Goal: Task Accomplishment & Management: Use online tool/utility

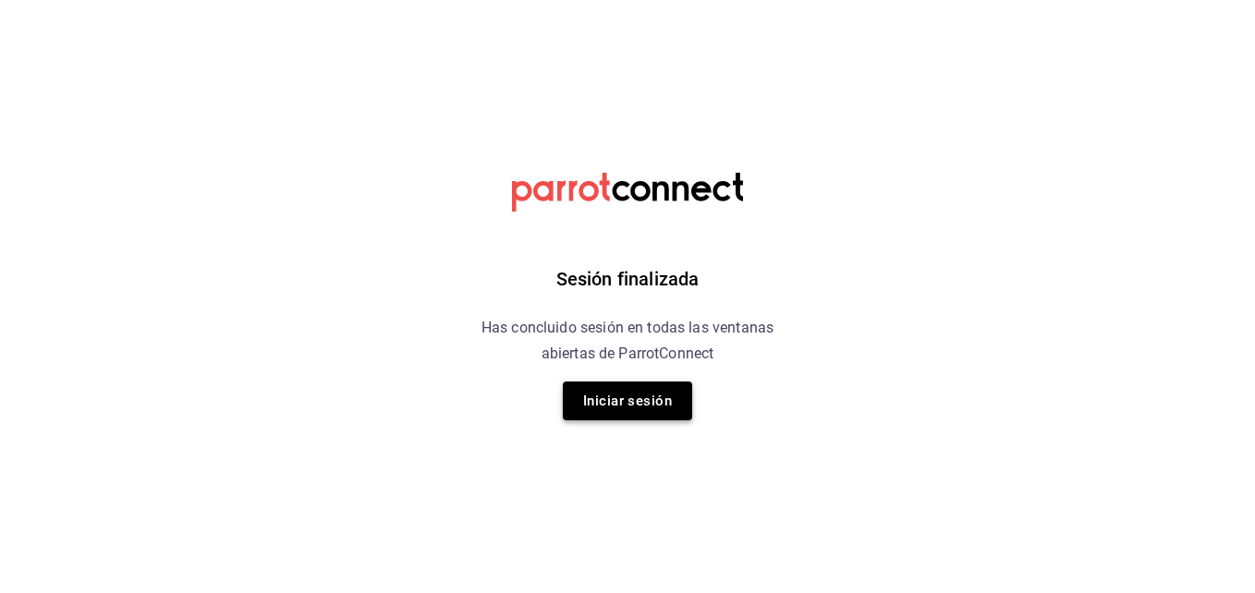
click at [646, 393] on button "Iniciar sesión" at bounding box center [627, 401] width 129 height 39
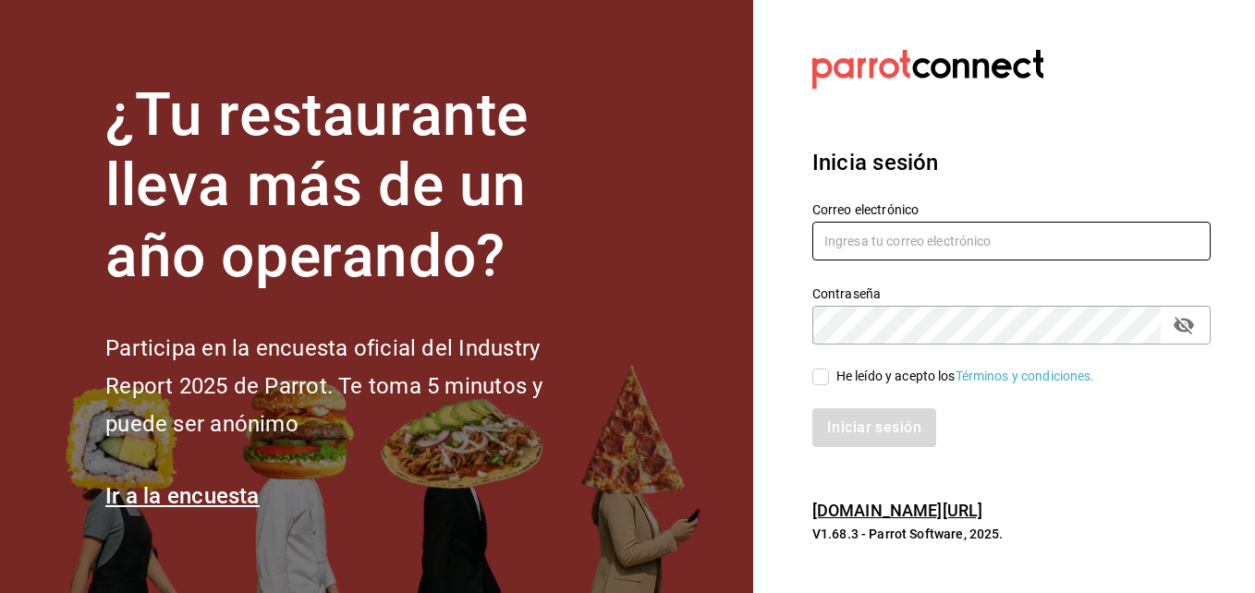
click at [840, 249] on input "text" at bounding box center [1011, 241] width 398 height 39
type input "cuerno.cdmx@grupocosteno.com"
click at [824, 376] on input "He leído y acepto los Términos y condiciones." at bounding box center [820, 377] width 17 height 17
checkbox input "true"
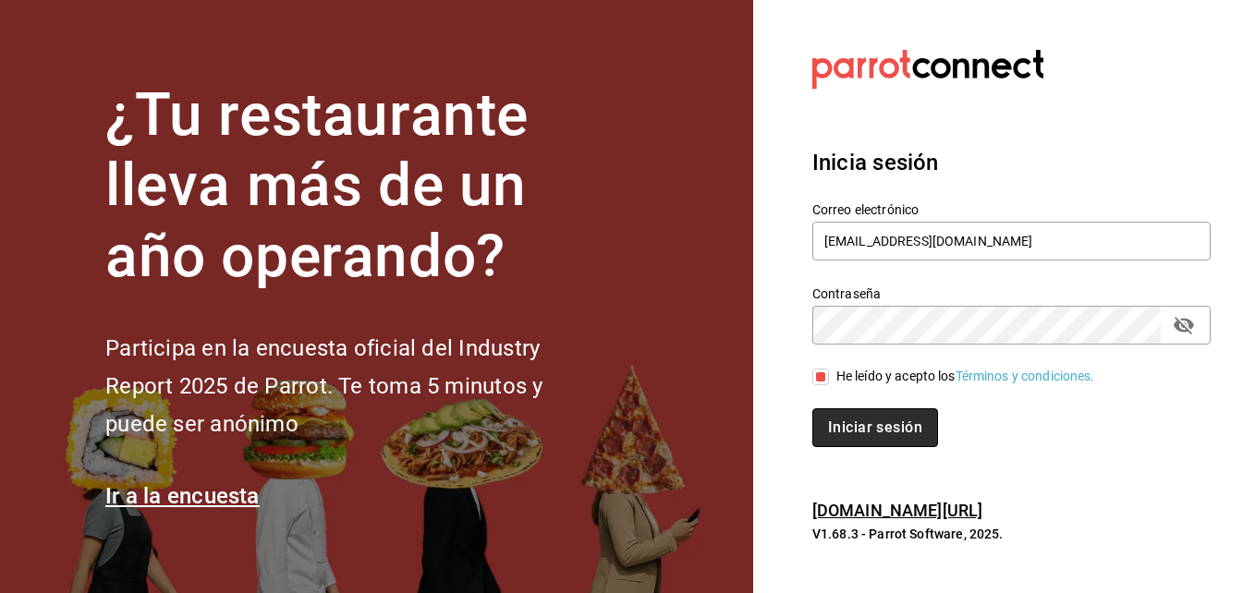
click at [849, 421] on button "Iniciar sesión" at bounding box center [875, 428] width 126 height 39
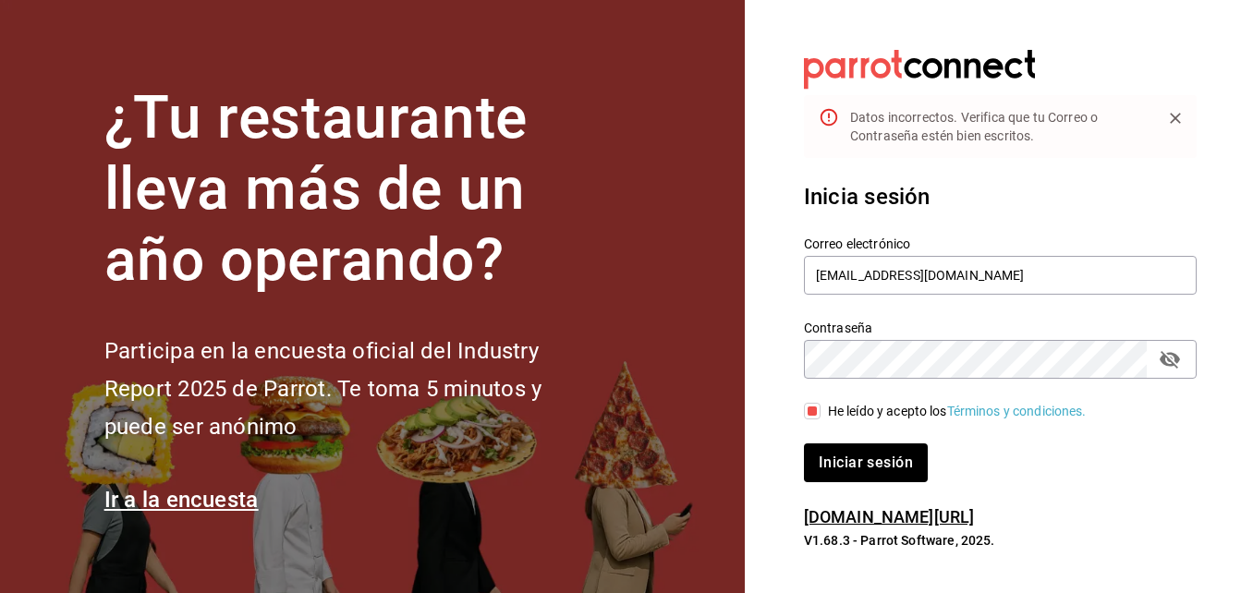
click at [1162, 348] on button "passwordField" at bounding box center [1169, 359] width 31 height 31
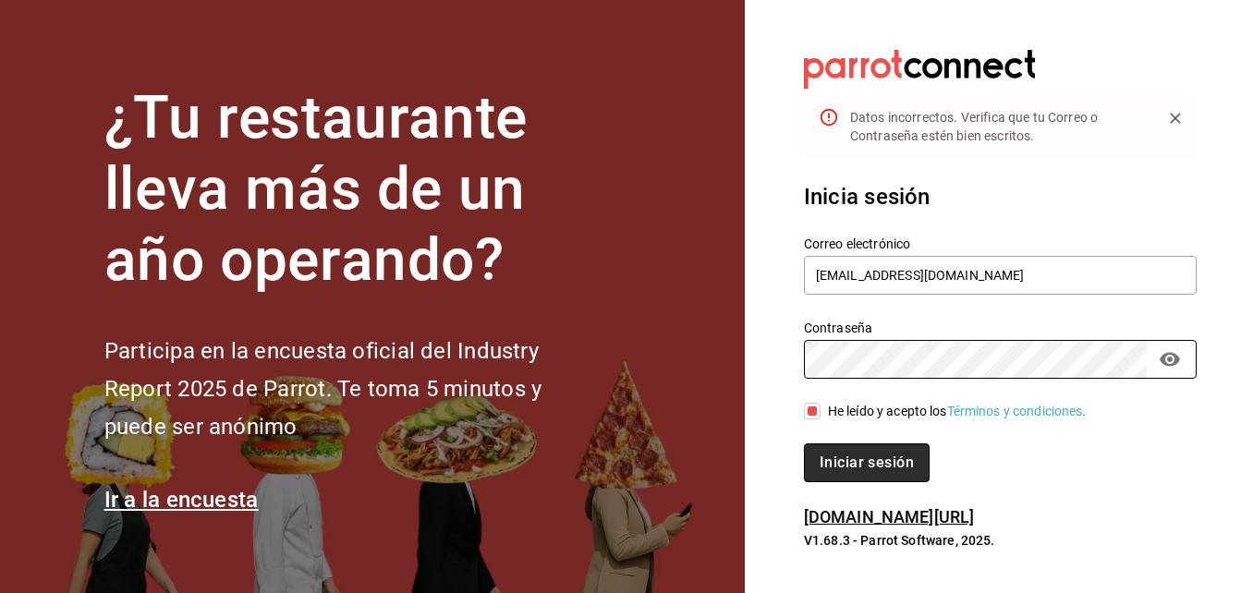
click at [875, 449] on button "Iniciar sesión" at bounding box center [867, 463] width 126 height 39
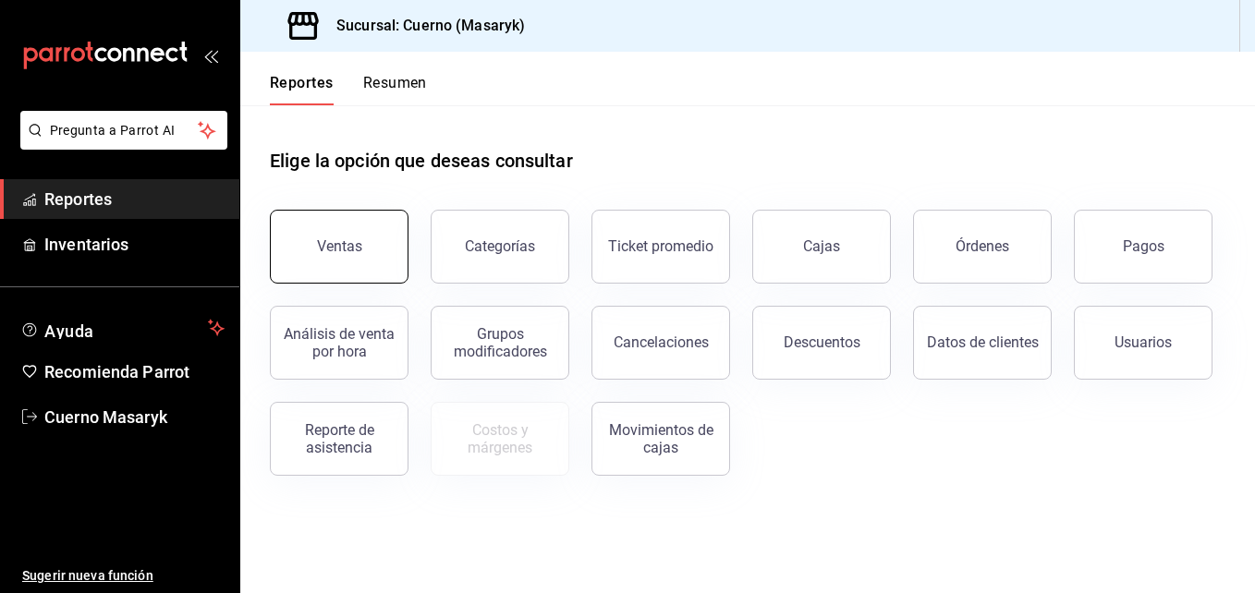
click at [333, 232] on button "Ventas" at bounding box center [339, 247] width 139 height 74
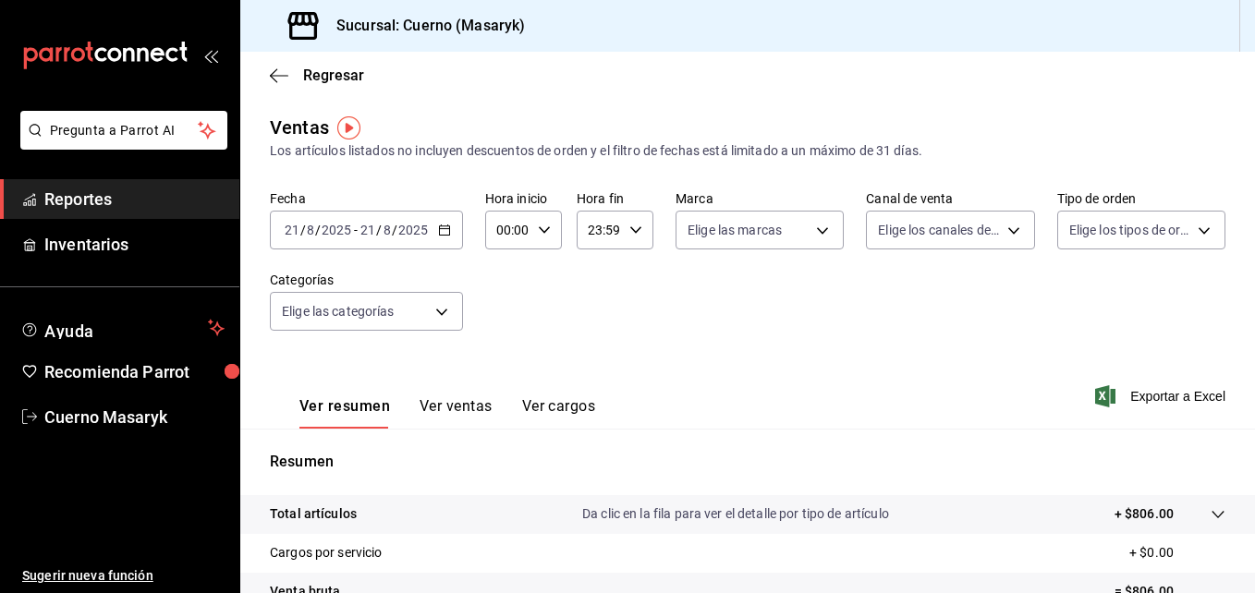
click at [439, 235] on \(Stroke\) "button" at bounding box center [444, 231] width 11 height 10
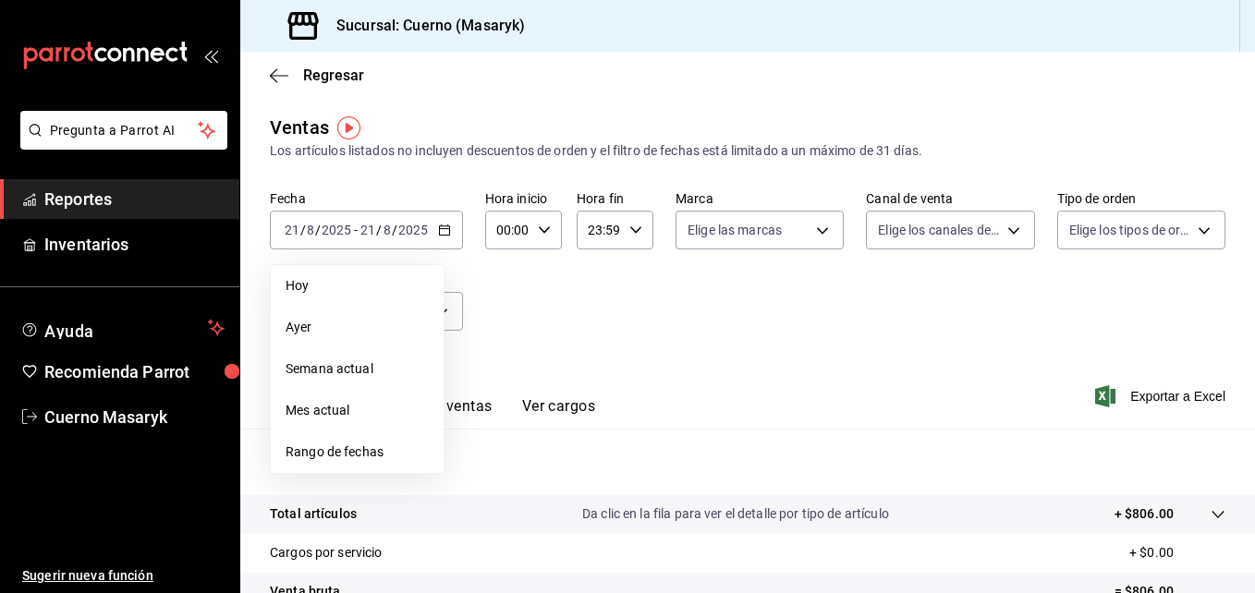
click at [348, 438] on li "Rango de fechas" at bounding box center [357, 453] width 173 height 42
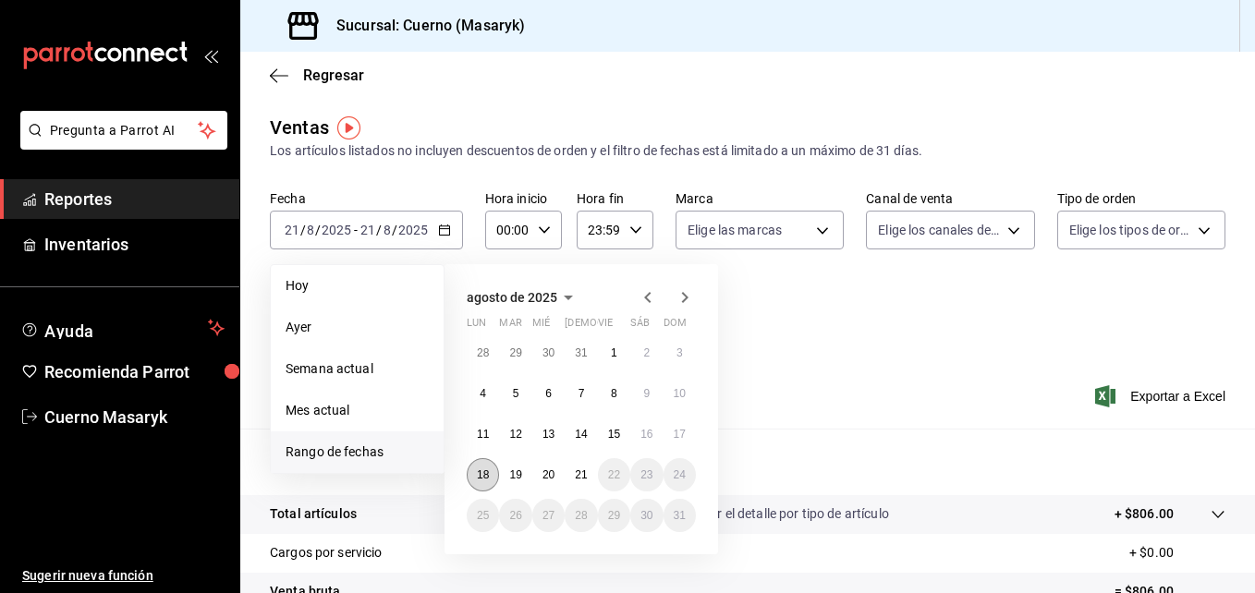
click at [476, 470] on button "18" at bounding box center [483, 474] width 32 height 33
click at [580, 476] on abbr "21" at bounding box center [581, 475] width 12 height 13
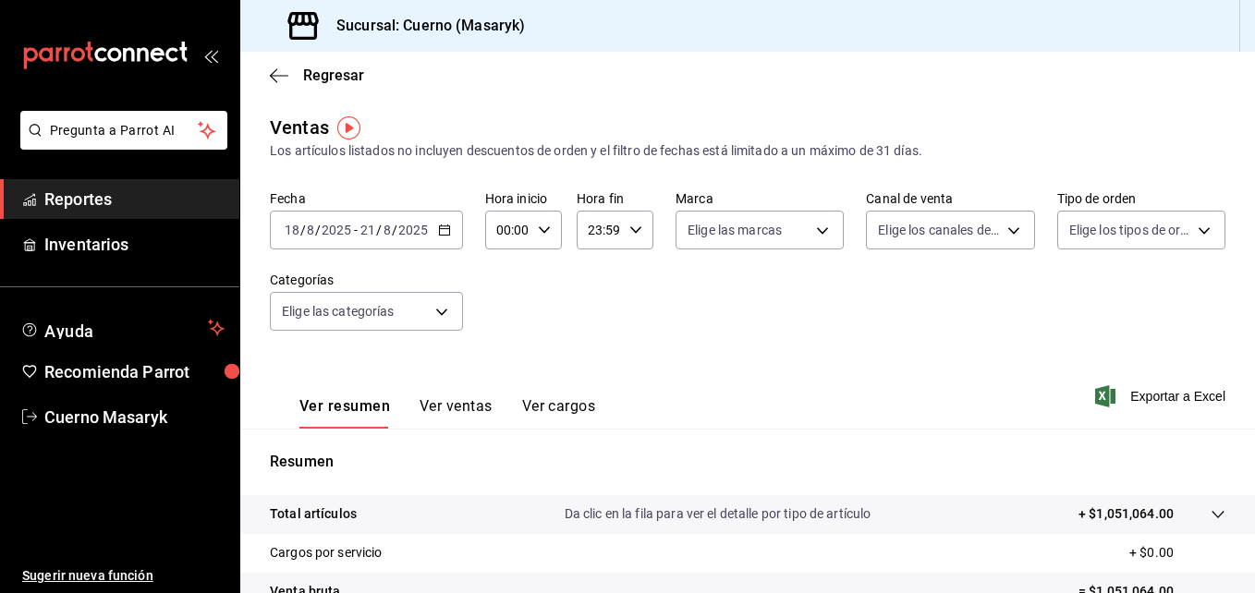
click at [540, 238] on div "00:00 Hora inicio" at bounding box center [523, 230] width 77 height 39
click at [505, 314] on span "04" at bounding box center [503, 315] width 8 height 15
type input "04:00"
click at [632, 235] on div at bounding box center [627, 296] width 1255 height 593
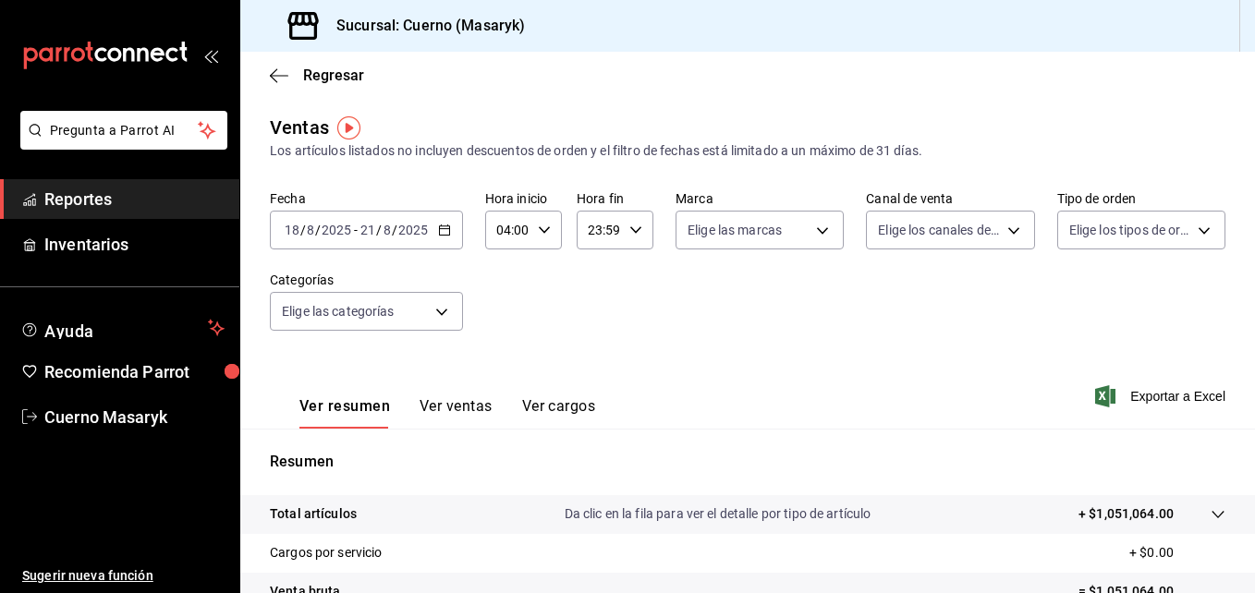
click at [632, 235] on icon "button" at bounding box center [635, 230] width 13 height 13
click at [593, 263] on span "05" at bounding box center [593, 264] width 8 height 15
type input "05:59"
click at [824, 236] on div at bounding box center [627, 296] width 1255 height 593
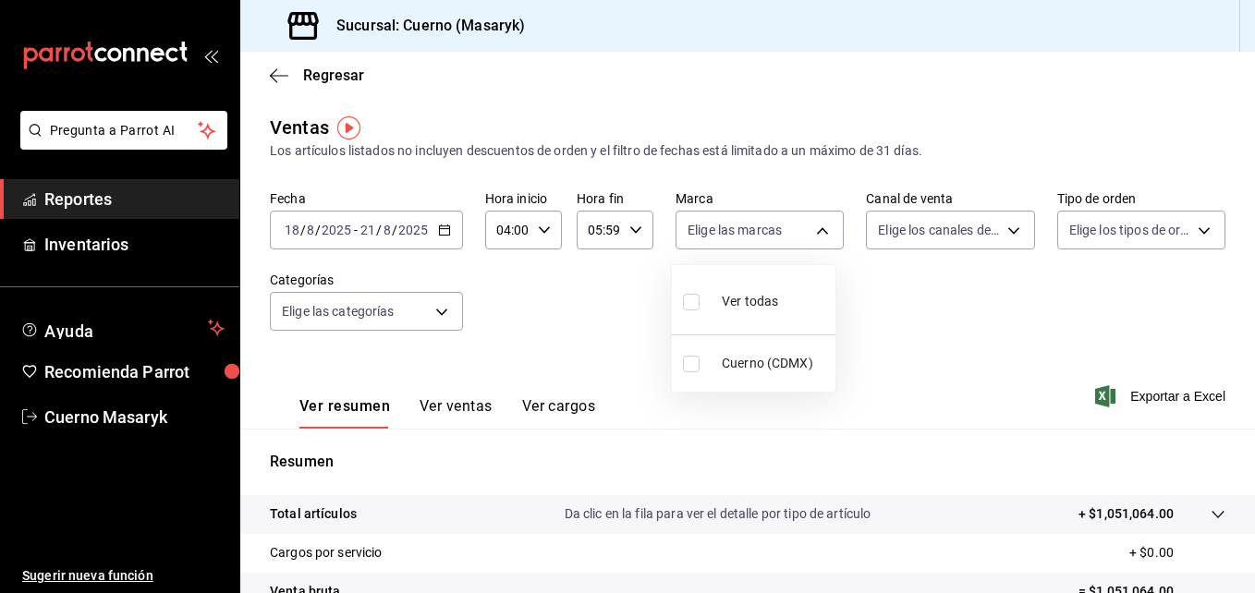
click at [824, 236] on body "Pregunta a Parrot AI Reportes Inventarios Ayuda Recomienda Parrot Cuerno Masary…" at bounding box center [627, 296] width 1255 height 593
click at [694, 363] on input "checkbox" at bounding box center [691, 364] width 17 height 17
checkbox input "true"
type input "4ea0d660-02b3-4785-bb88-48b5ef6e196c"
checkbox input "true"
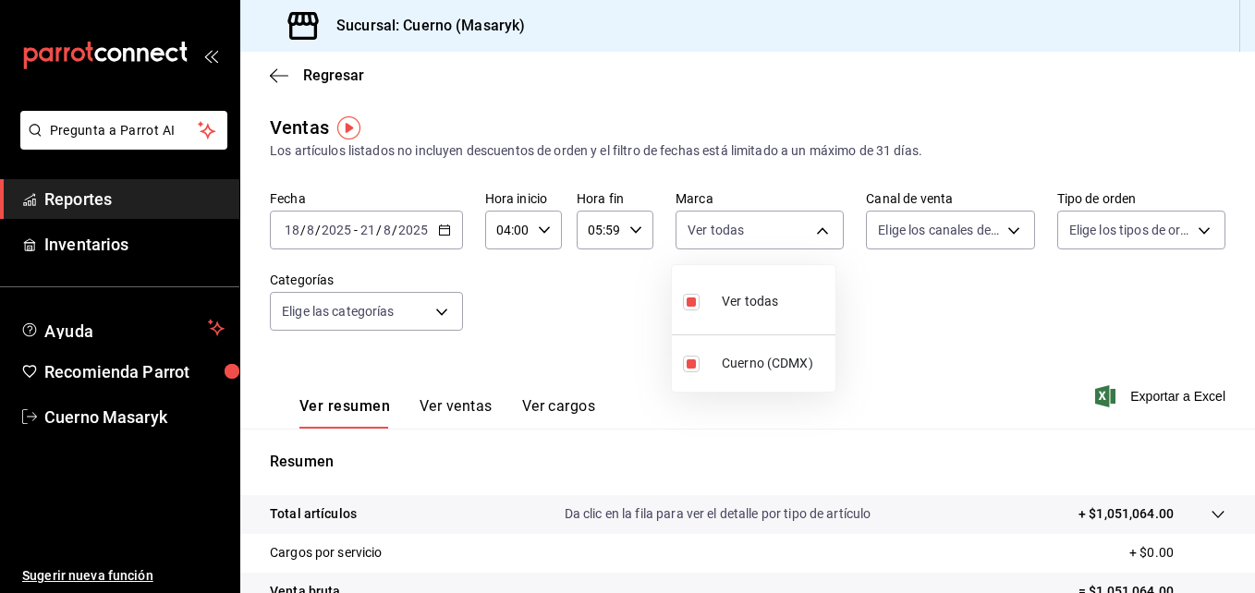
click at [949, 219] on div at bounding box center [627, 296] width 1255 height 593
click at [949, 219] on body "Pregunta a Parrot AI Reportes Inventarios Ayuda Recomienda Parrot Cuerno Masary…" at bounding box center [627, 296] width 1255 height 593
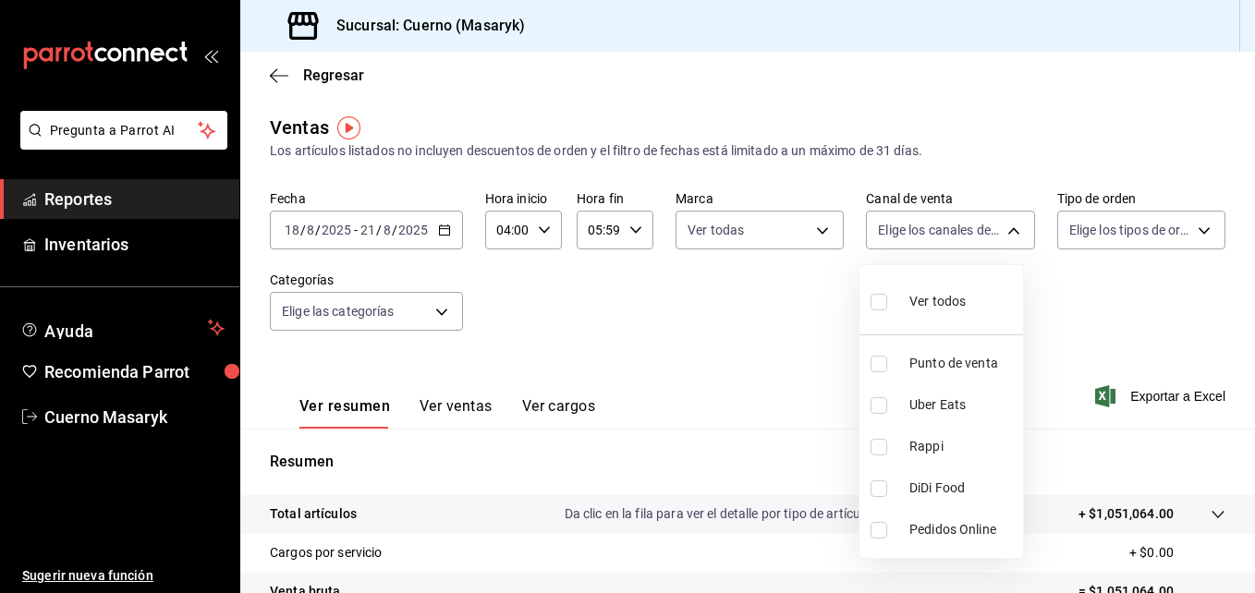
click at [881, 302] on input "checkbox" at bounding box center [879, 302] width 17 height 17
checkbox input "true"
type input "PARROT,UBER_EATS,RAPPI,DIDI_FOOD,ONLINE"
checkbox input "true"
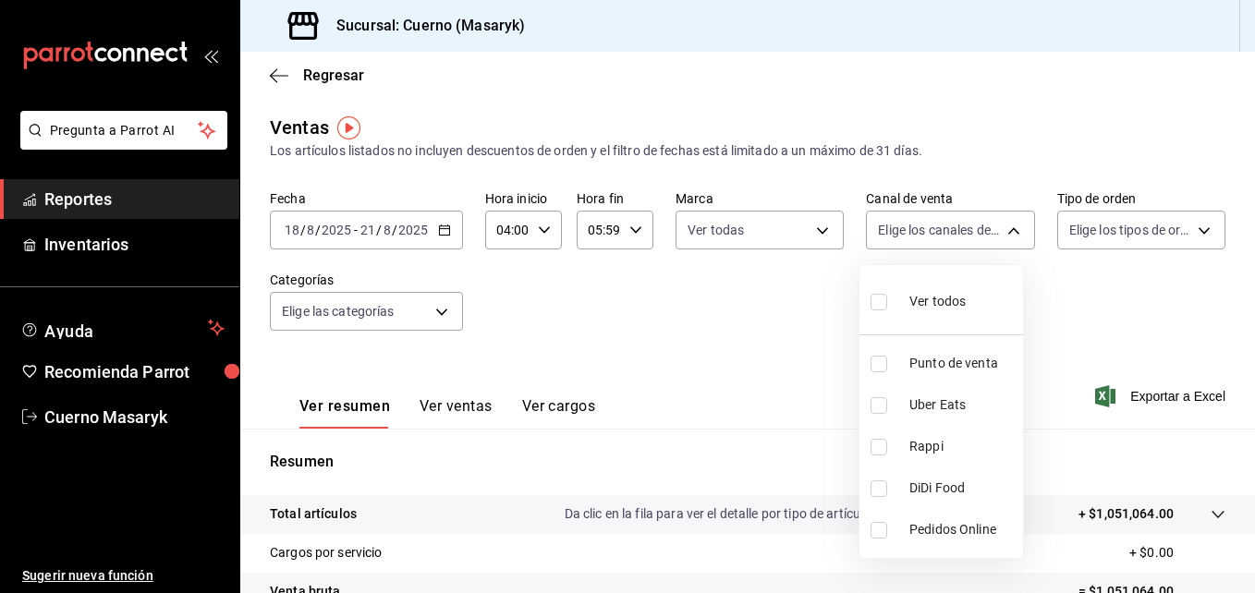
checkbox input "true"
click at [1179, 224] on div at bounding box center [627, 296] width 1255 height 593
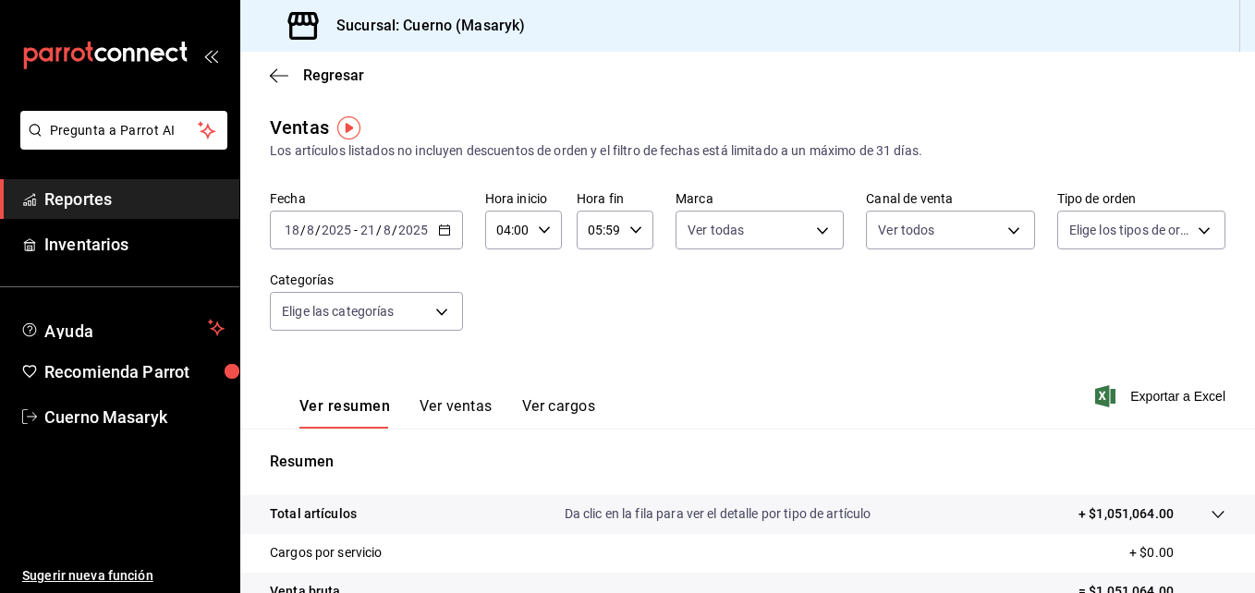
click at [1179, 224] on body "Pregunta a Parrot AI Reportes Inventarios Ayuda Recomienda Parrot Cuerno Masary…" at bounding box center [627, 296] width 1255 height 593
click at [1068, 305] on input "checkbox" at bounding box center [1066, 302] width 17 height 17
checkbox input "true"
type input "d8208262-291b-4595-bbfa-ed1e8660efdb,73ecdc8a-b505-4242-b24a-d5f1595b9b0a,EXTER…"
checkbox input "true"
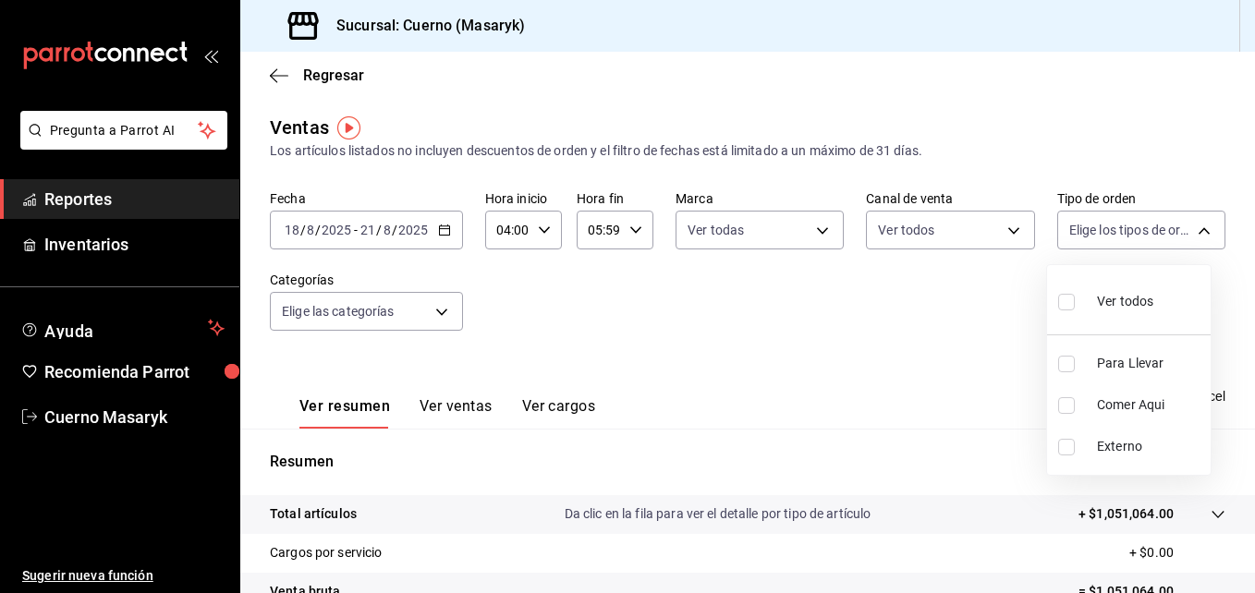
checkbox input "true"
click at [446, 309] on div at bounding box center [627, 296] width 1255 height 593
click at [446, 309] on body "Pregunta a Parrot AI Reportes Inventarios Ayuda Recomienda Parrot Cuerno Masary…" at bounding box center [627, 296] width 1255 height 593
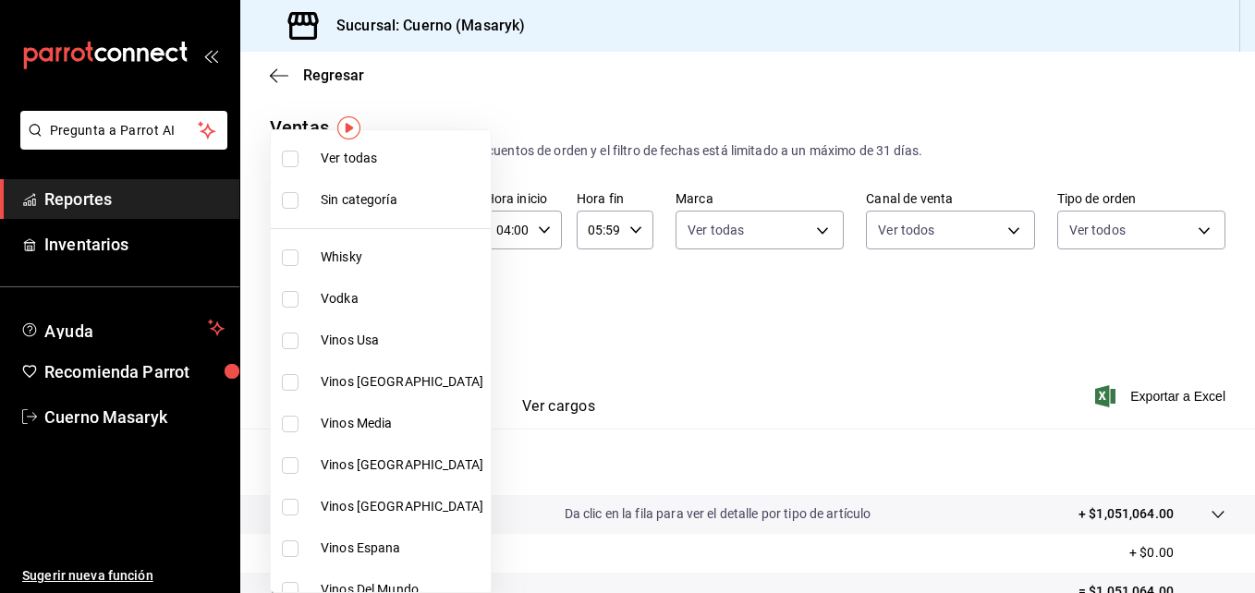
click at [287, 158] on input "checkbox" at bounding box center [290, 159] width 17 height 17
checkbox input "true"
type input "c67b51a2-384c-483e-a5be-40afd3eac247,ec1a4520-4a99-4810-921e-4abf40ebc8c6,cd2d5…"
checkbox input "true"
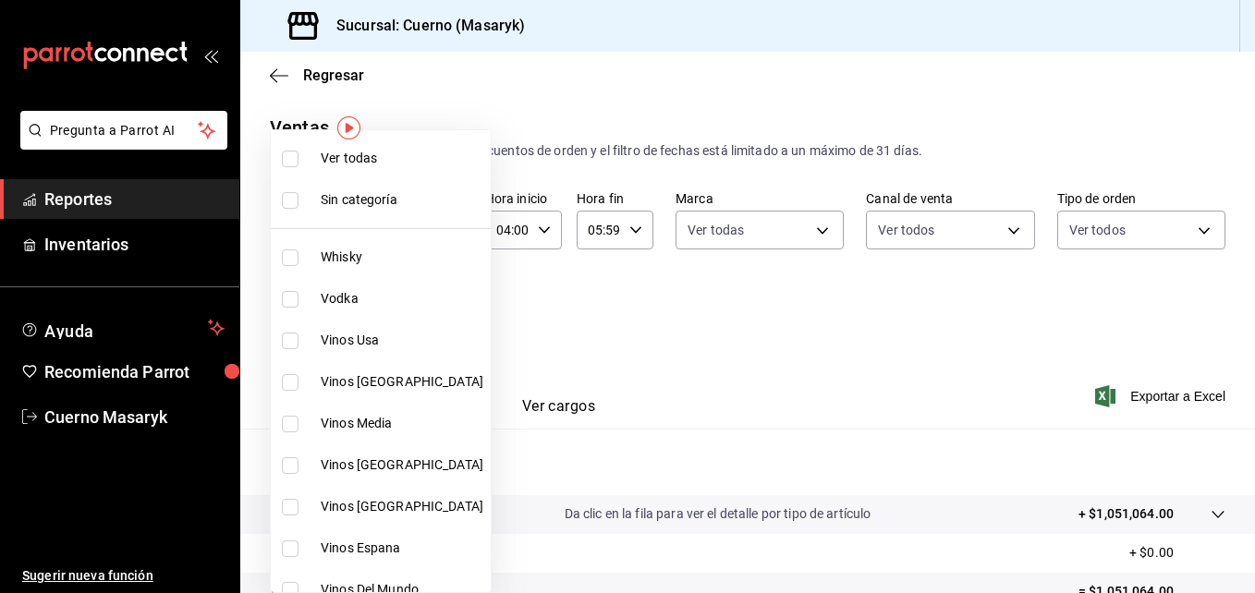
checkbox input "true"
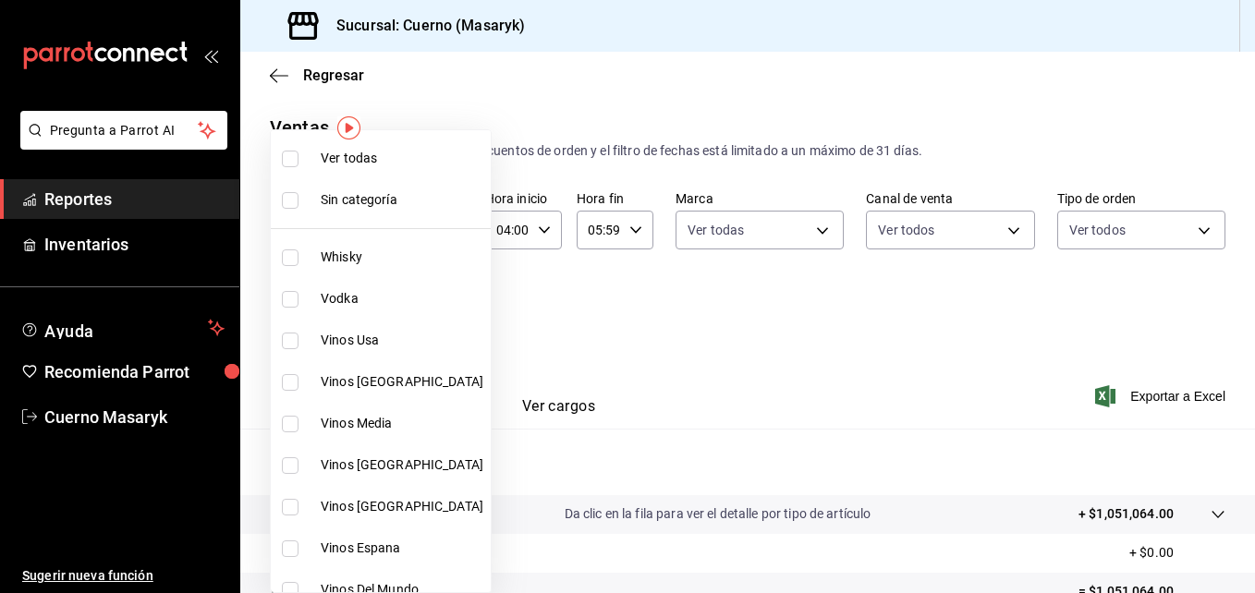
checkbox input "true"
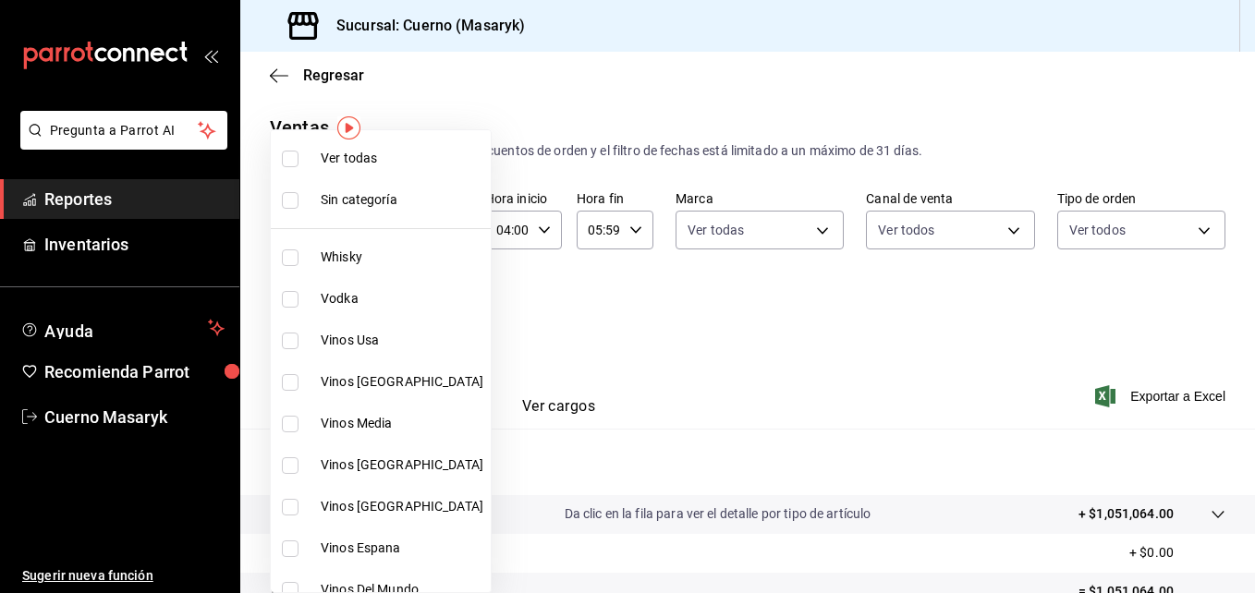
checkbox input "true"
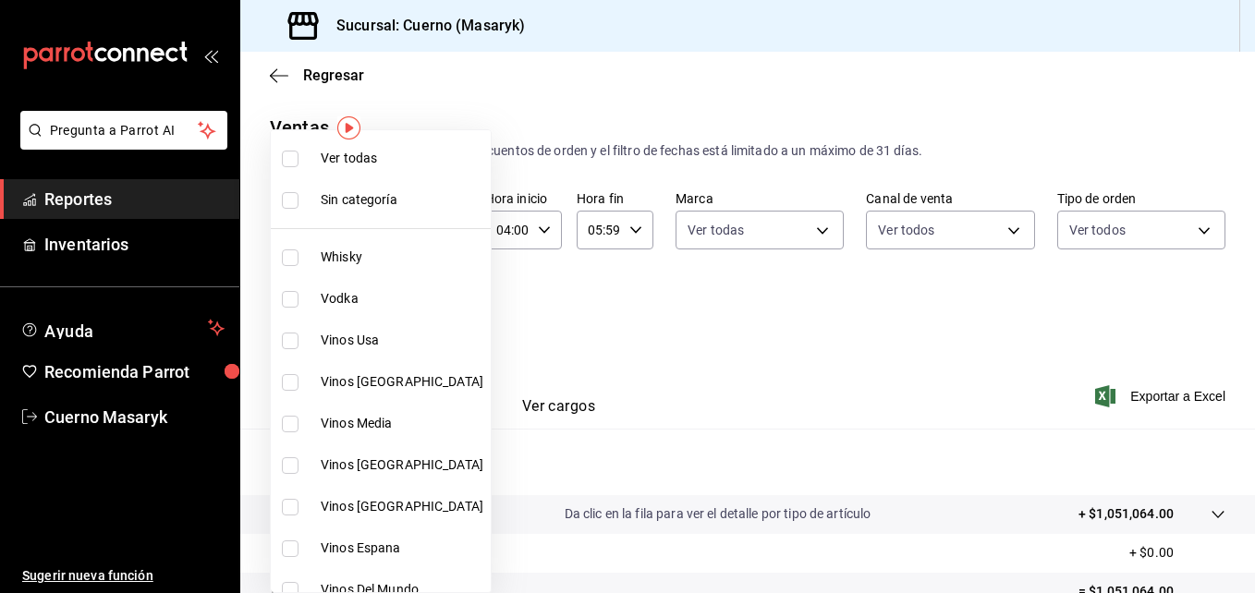
checkbox input "true"
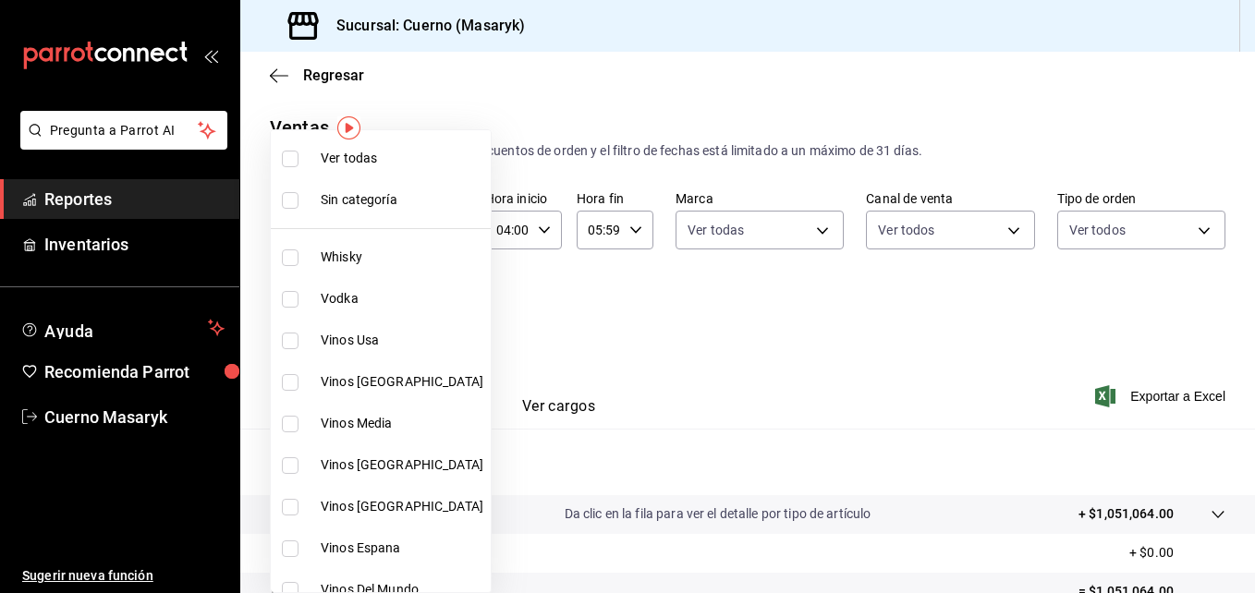
checkbox input "true"
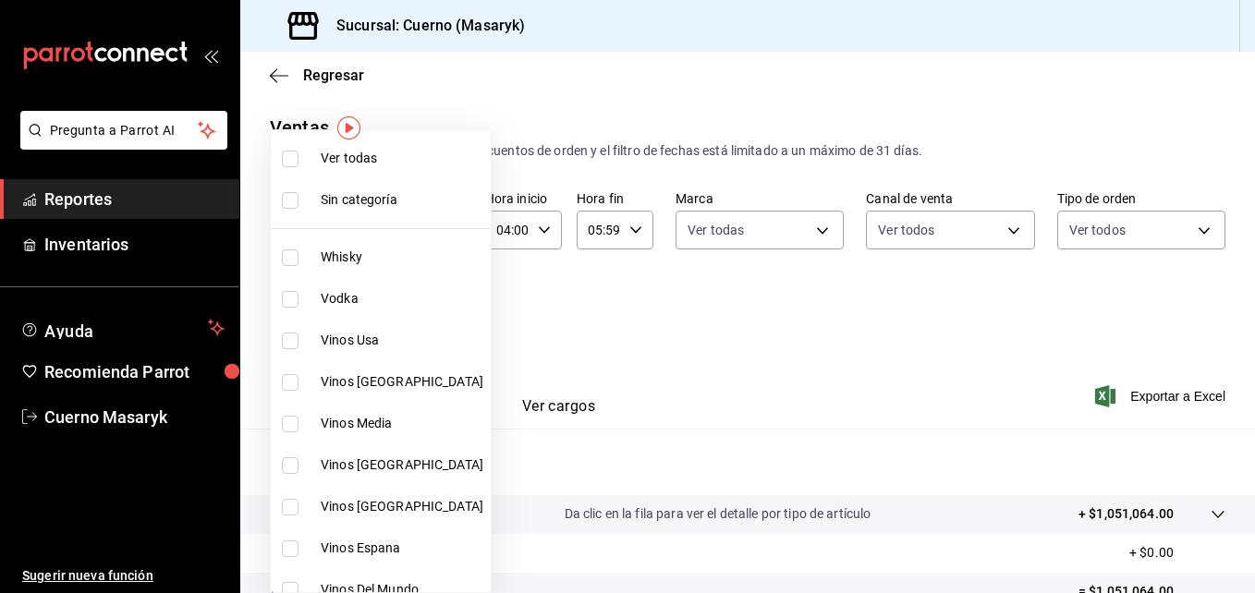
checkbox input "true"
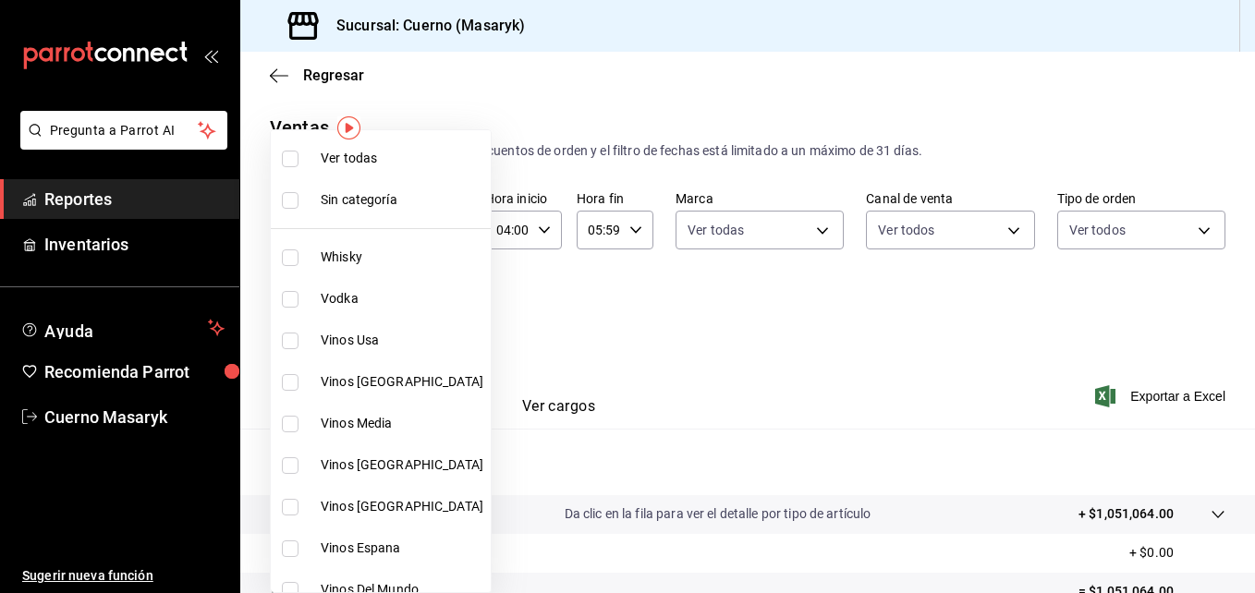
checkbox input "true"
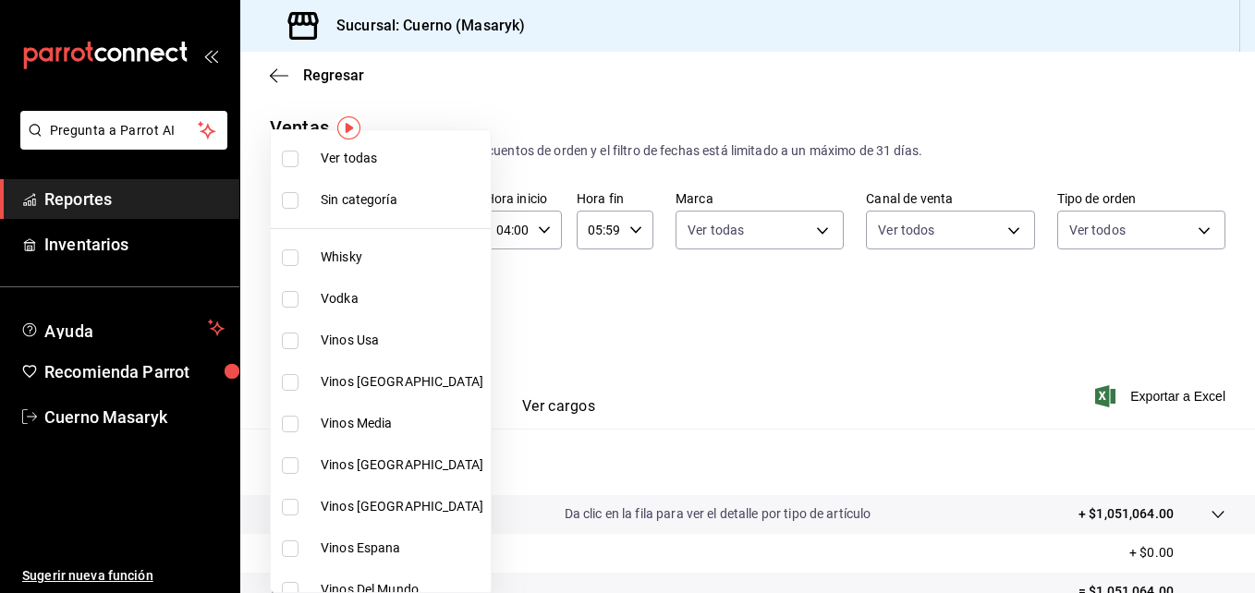
checkbox input "true"
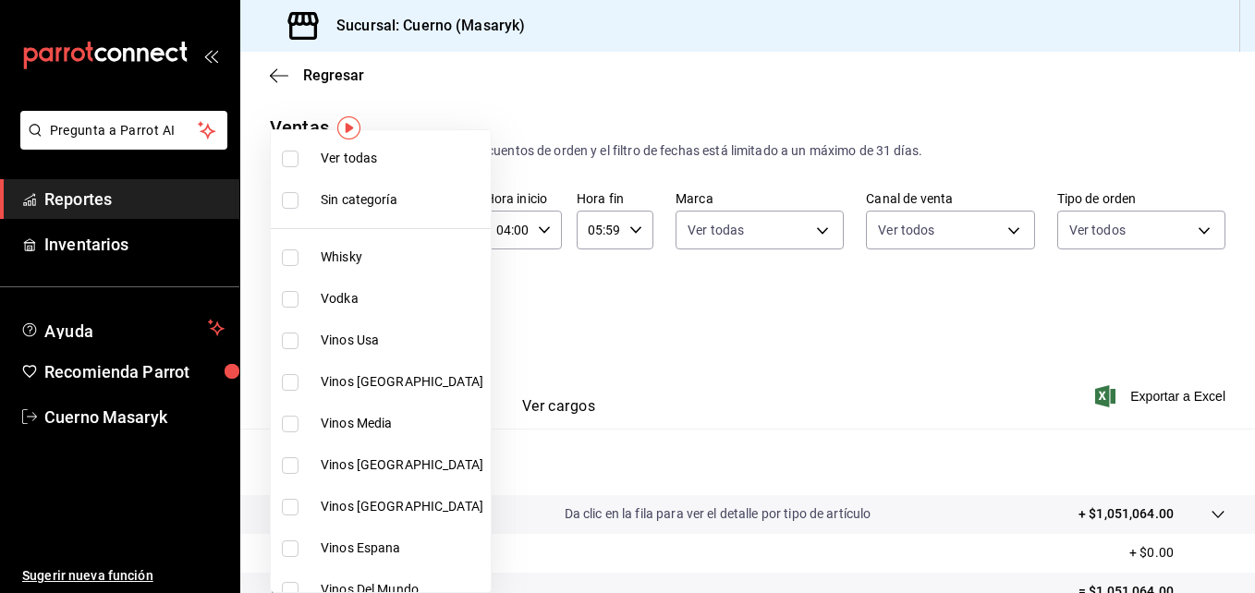
checkbox input "true"
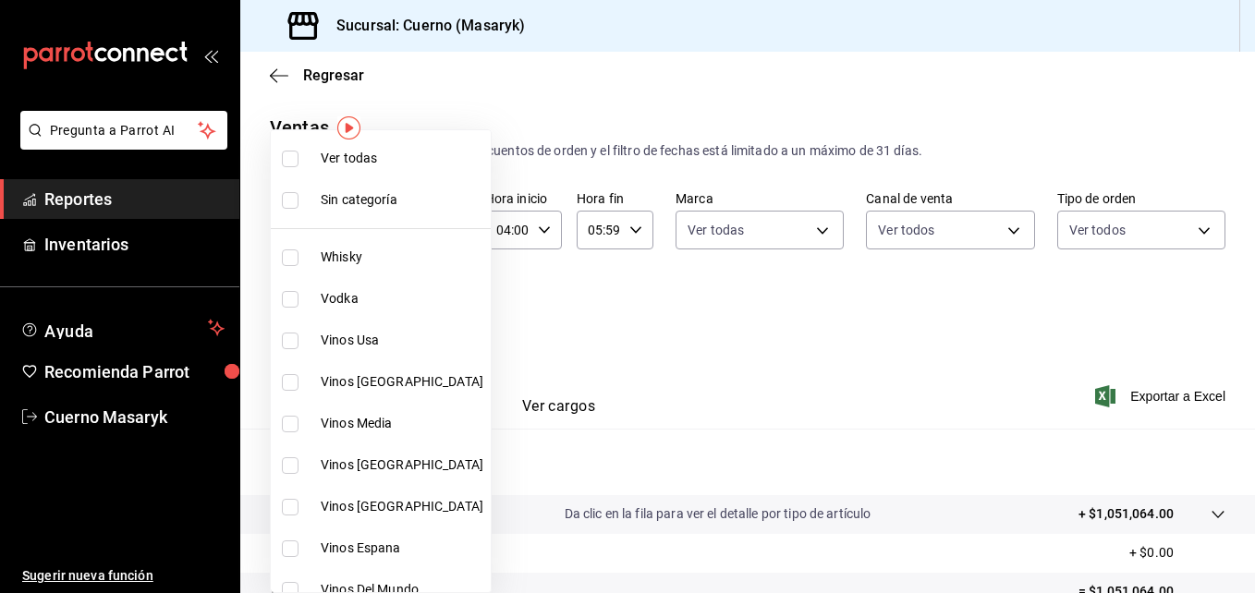
checkbox input "true"
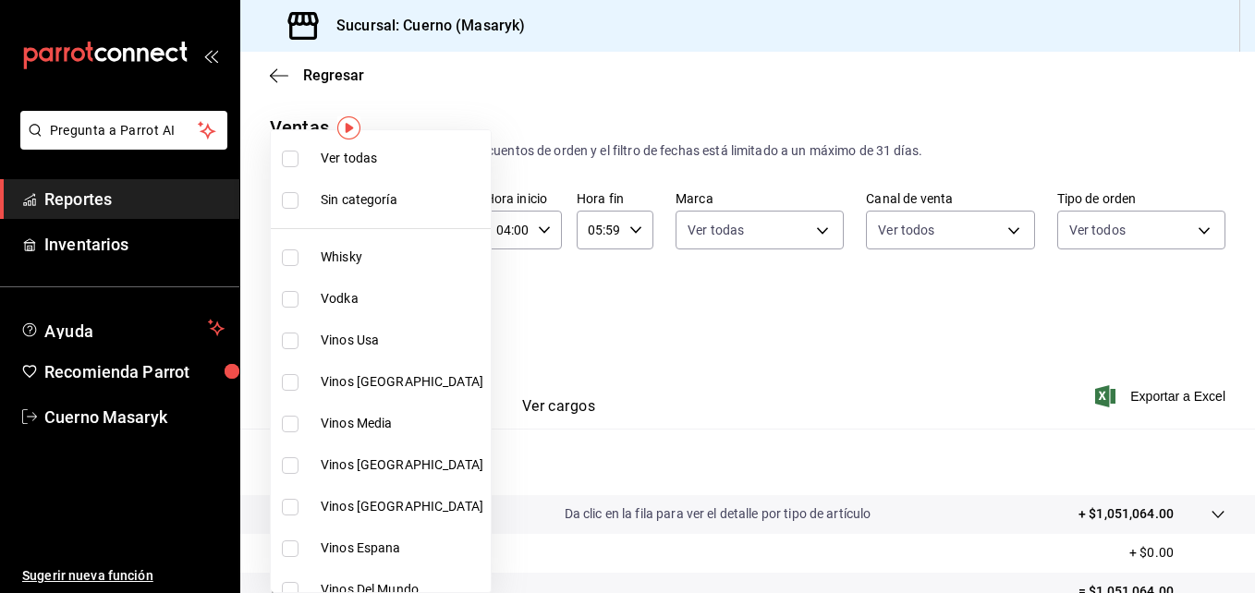
checkbox input "true"
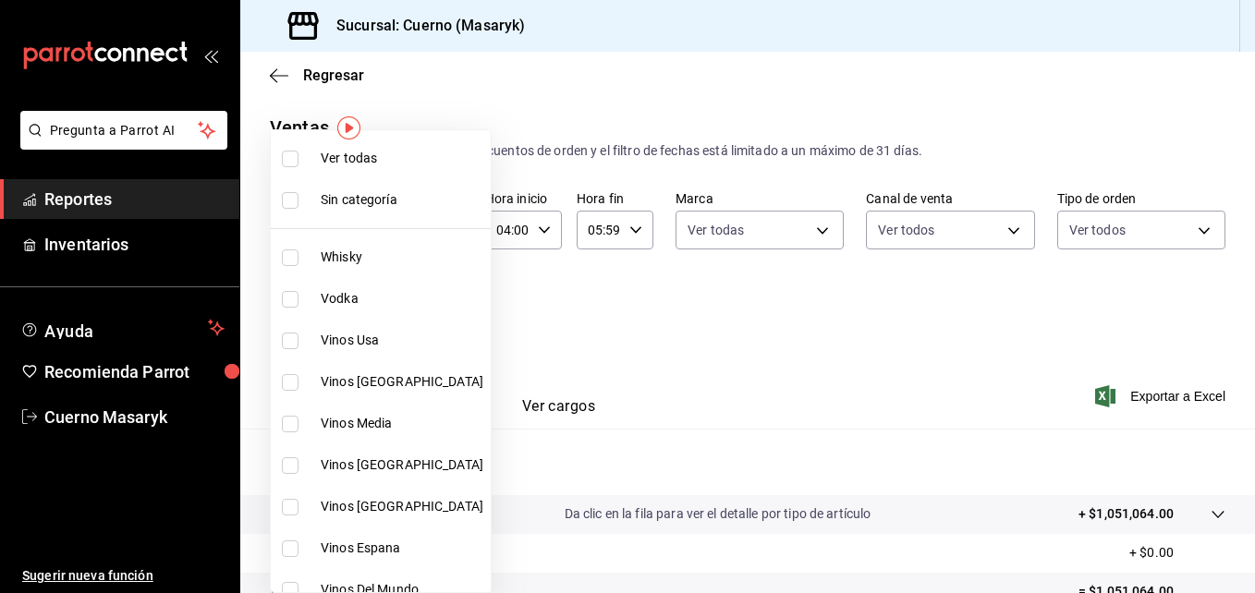
checkbox input "true"
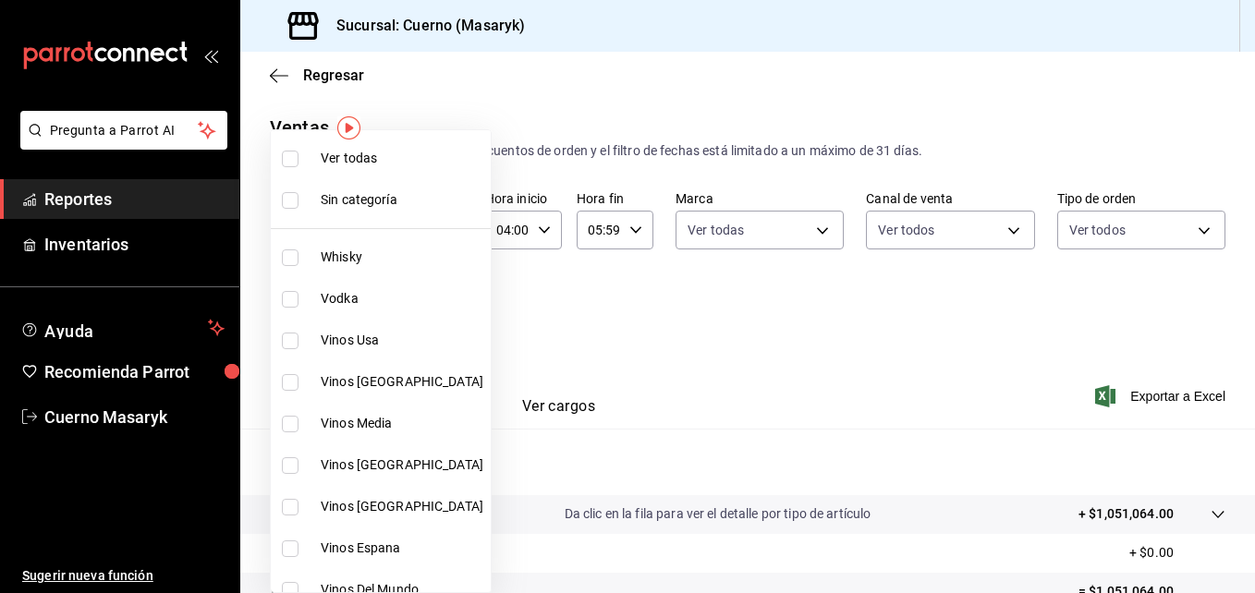
checkbox input "true"
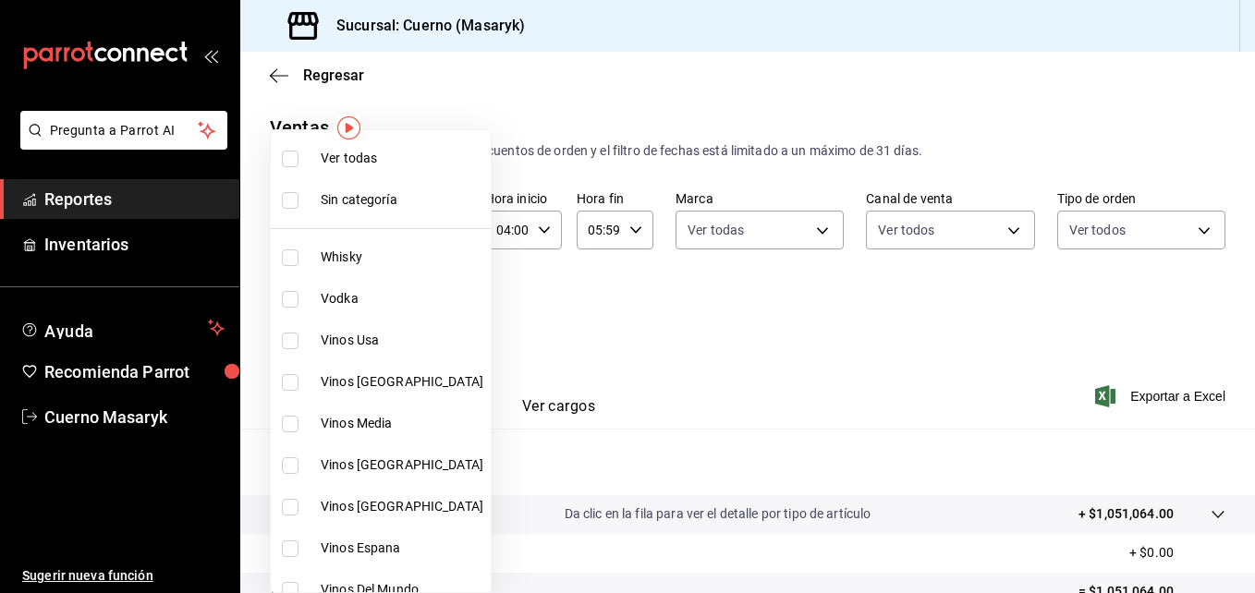
checkbox input "true"
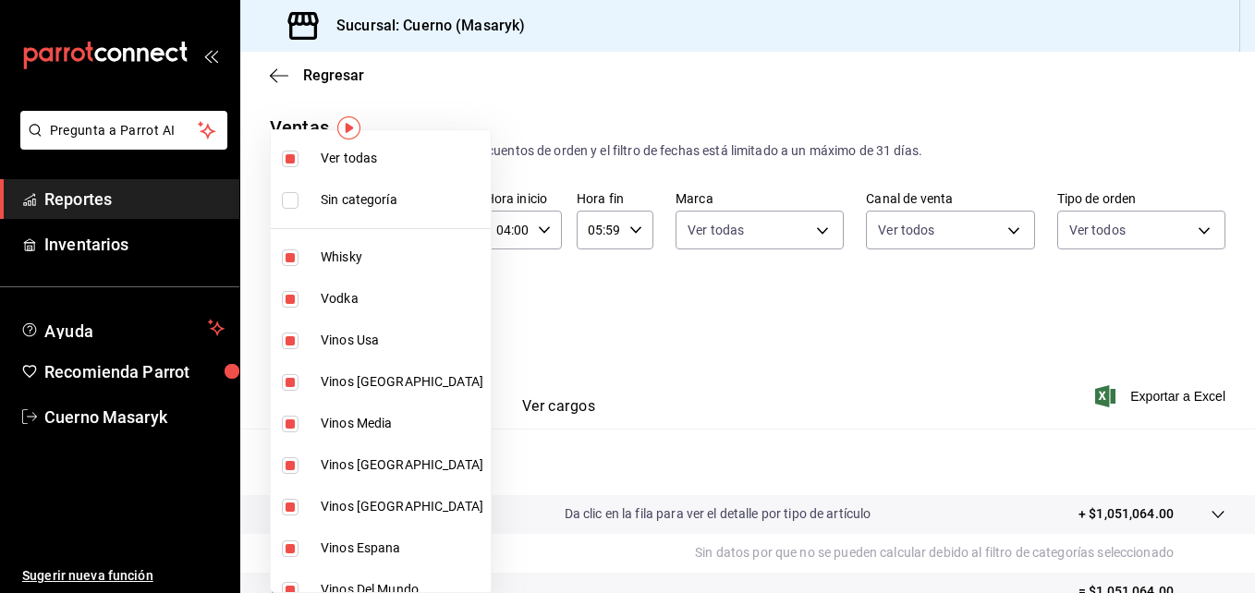
click at [933, 319] on div at bounding box center [627, 296] width 1255 height 593
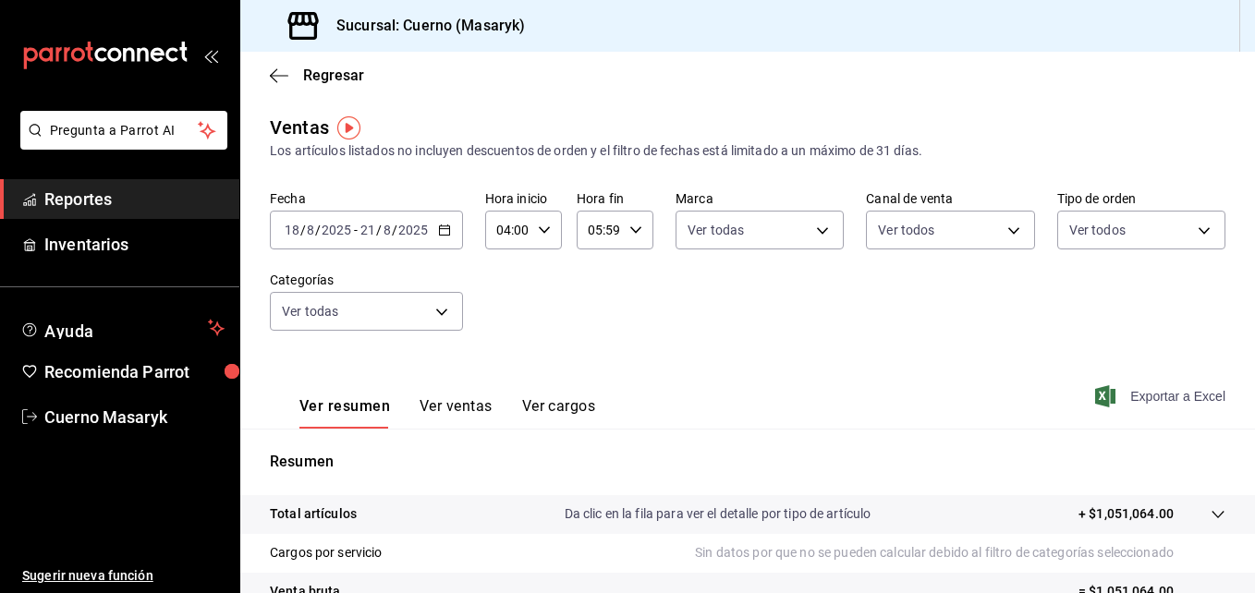
click at [1131, 397] on span "Exportar a Excel" at bounding box center [1162, 396] width 127 height 22
